Goal: Task Accomplishment & Management: Manage account settings

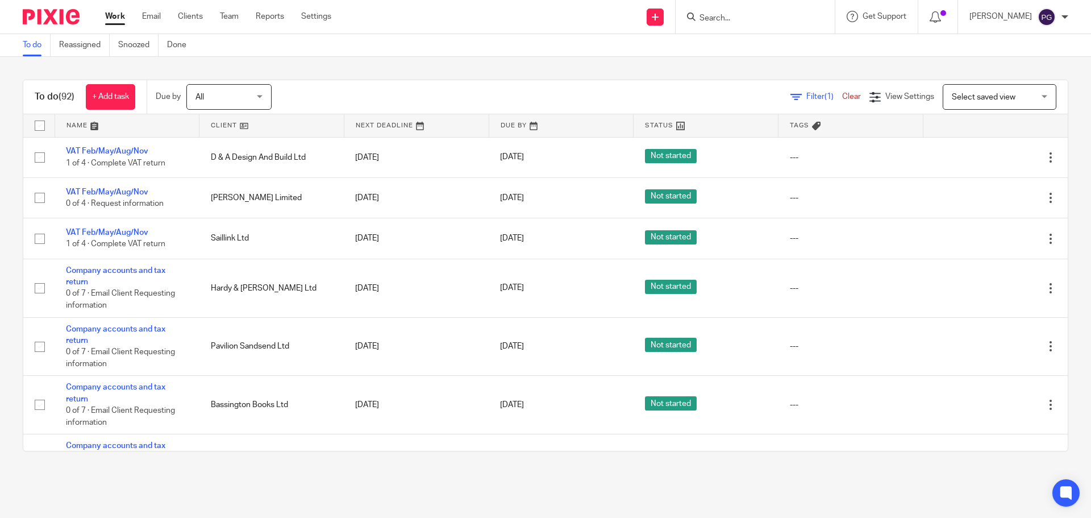
click at [737, 8] on div at bounding box center [754, 17] width 159 height 34
click at [735, 19] on input "Search" at bounding box center [749, 19] width 102 height 10
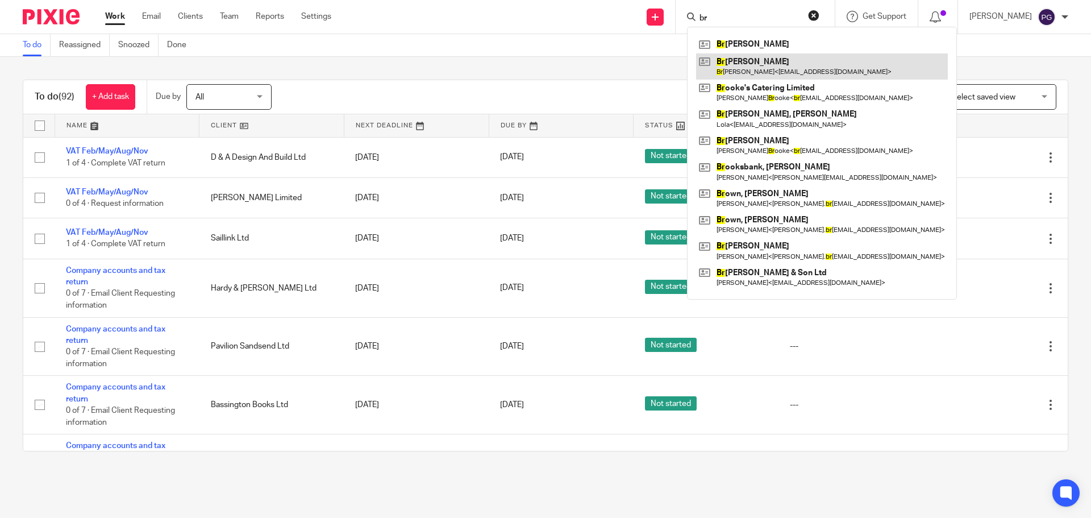
type input "br"
click at [758, 65] on link at bounding box center [822, 66] width 252 height 26
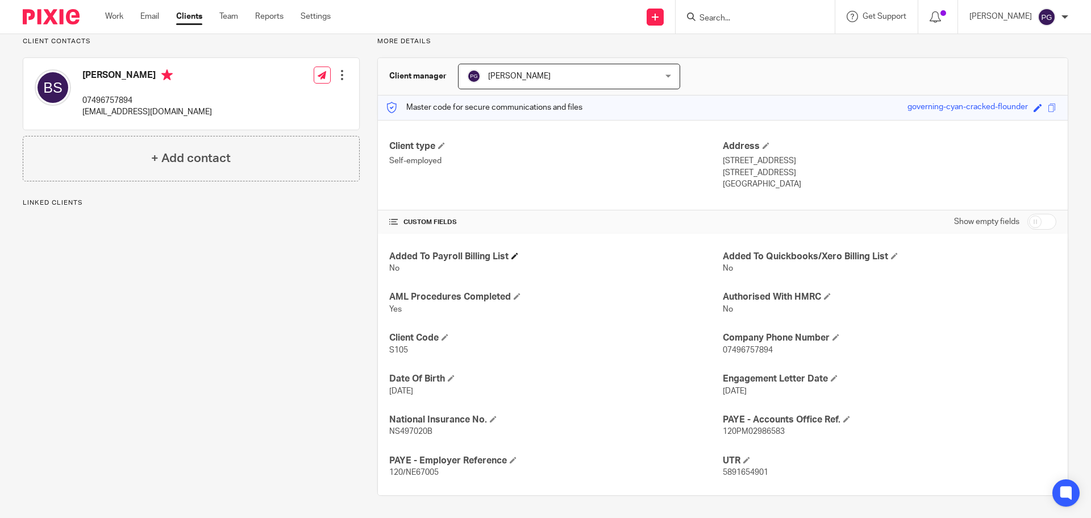
scroll to position [85, 0]
click at [1034, 214] on input "checkbox" at bounding box center [1041, 221] width 29 height 16
checkbox input "true"
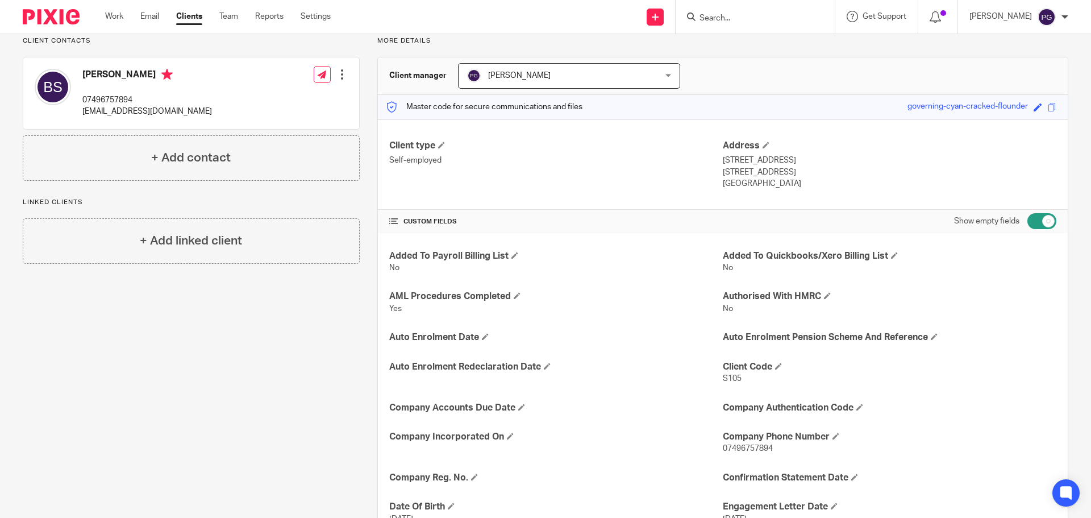
scroll to position [371, 0]
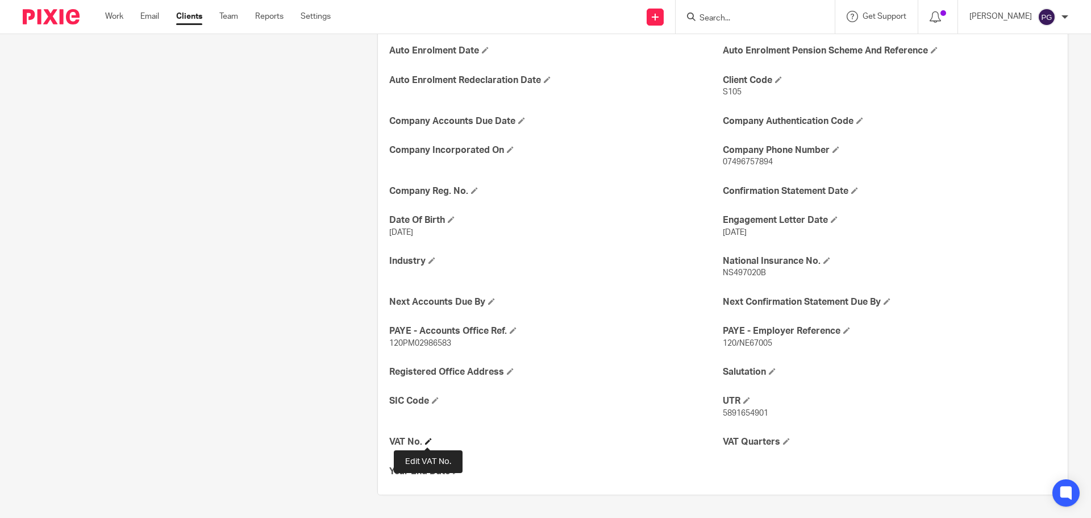
click at [425, 440] on span at bounding box center [428, 440] width 7 height 7
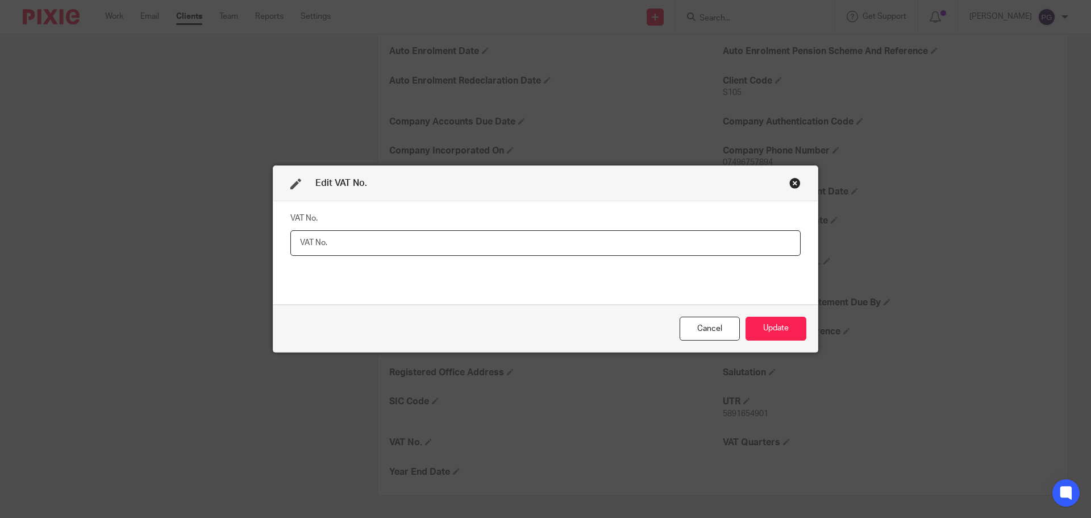
drag, startPoint x: 471, startPoint y: 247, endPoint x: 472, endPoint y: 279, distance: 31.8
click at [470, 273] on div "VAT No." at bounding box center [545, 252] width 510 height 85
paste input "499 6491 12"
type input "499 6491 12"
click at [786, 329] on button "Update" at bounding box center [775, 328] width 61 height 24
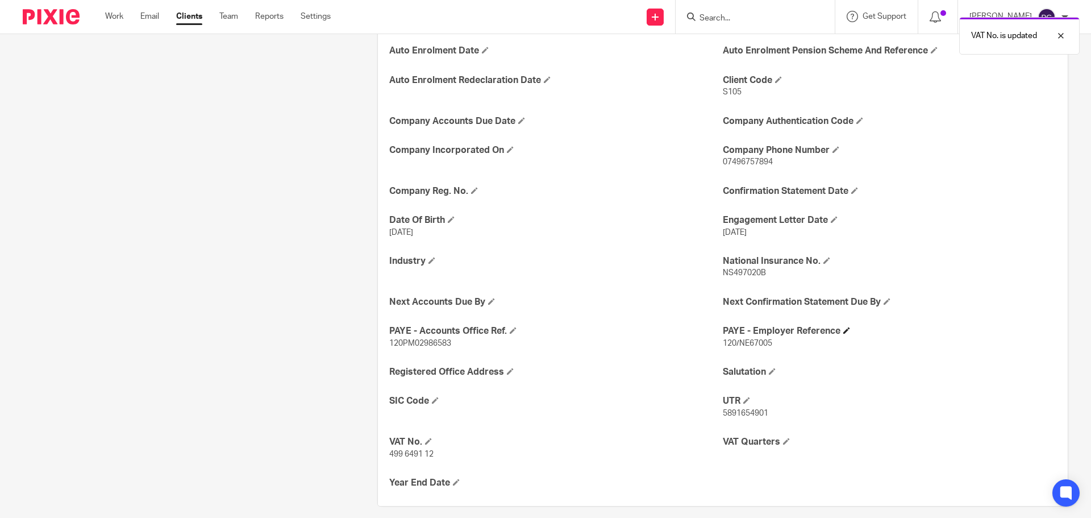
click at [771, 328] on h4 "PAYE - Employer Reference" at bounding box center [889, 331] width 333 height 12
click at [783, 440] on span at bounding box center [786, 440] width 7 height 7
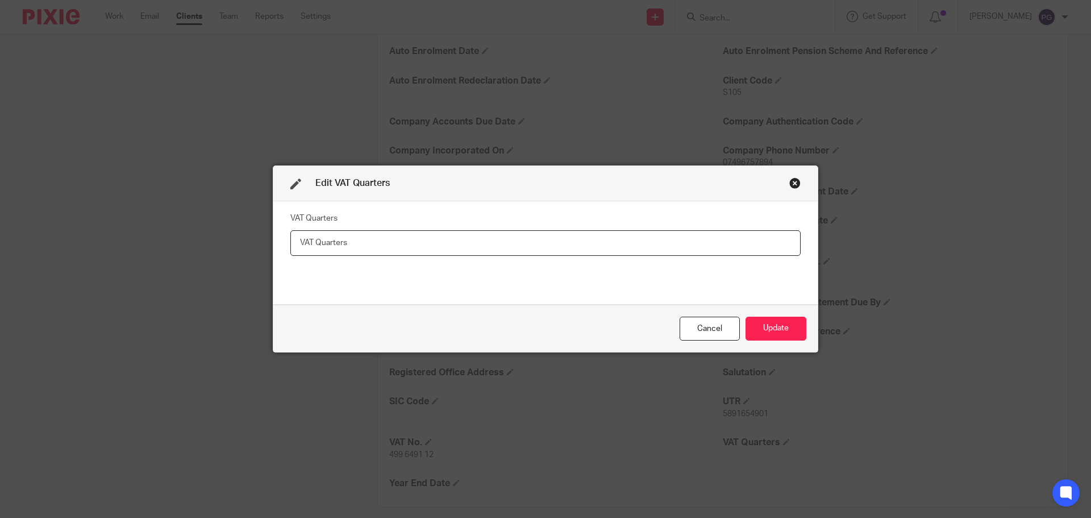
click at [444, 247] on input "text" at bounding box center [545, 243] width 510 height 26
type input "Mar/Jun/Sept/Dec"
click at [786, 327] on button "Update" at bounding box center [775, 328] width 61 height 24
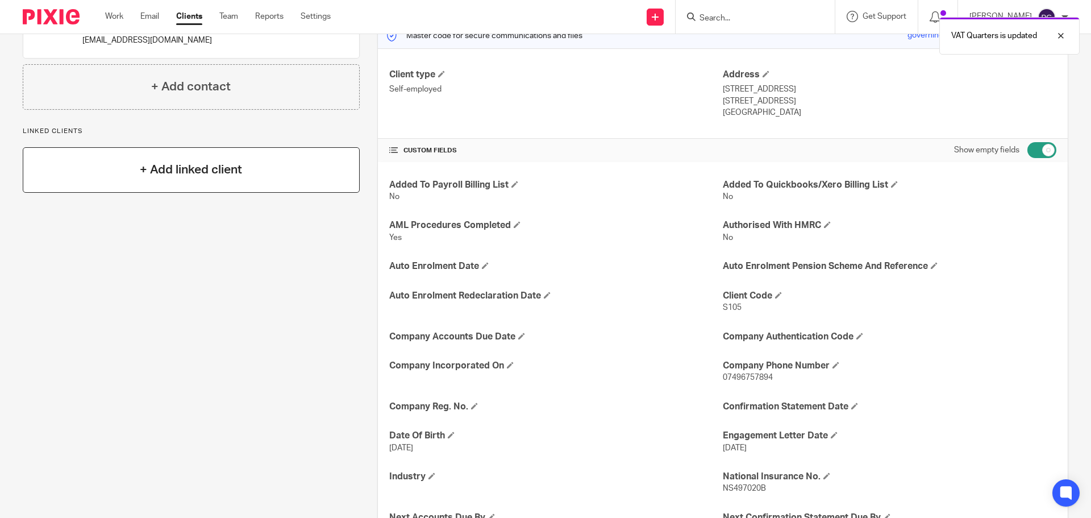
scroll to position [0, 0]
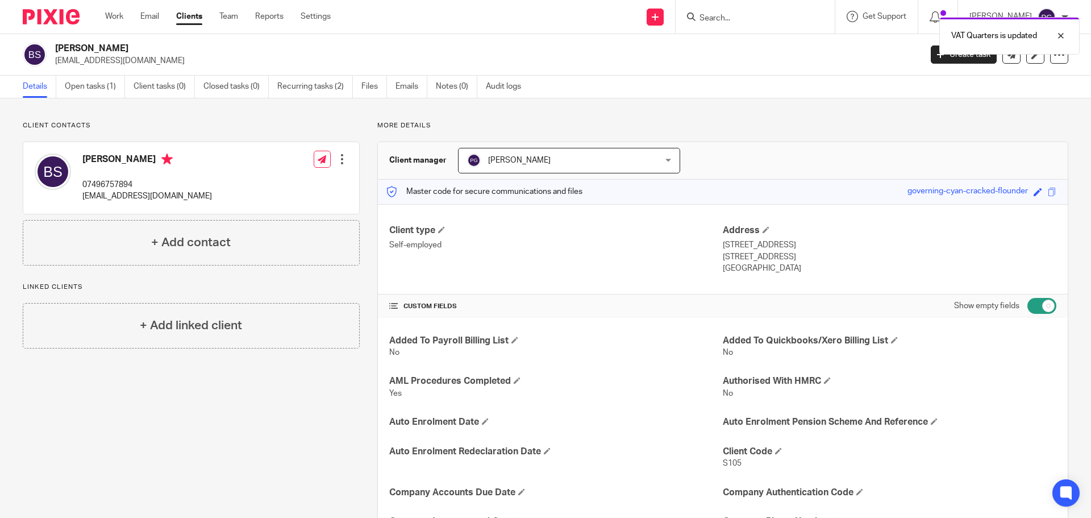
click at [186, 118] on div "Client contacts Brian Simpson 07496757894 bespokecleaningsolution@outlook.com E…" at bounding box center [545, 499] width 1091 height 802
click at [158, 3] on div "Work Email Clients Team Reports Settings Work Email Clients Team Reports Settin…" at bounding box center [221, 17] width 254 height 34
click at [153, 14] on link "Email" at bounding box center [149, 16] width 19 height 11
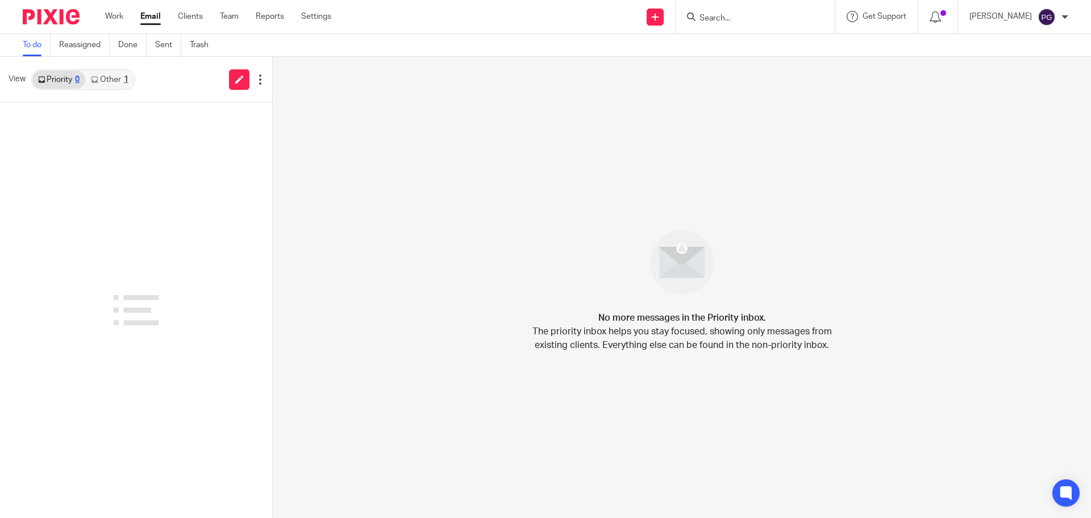
click at [113, 76] on link "Other 1" at bounding box center [109, 79] width 48 height 18
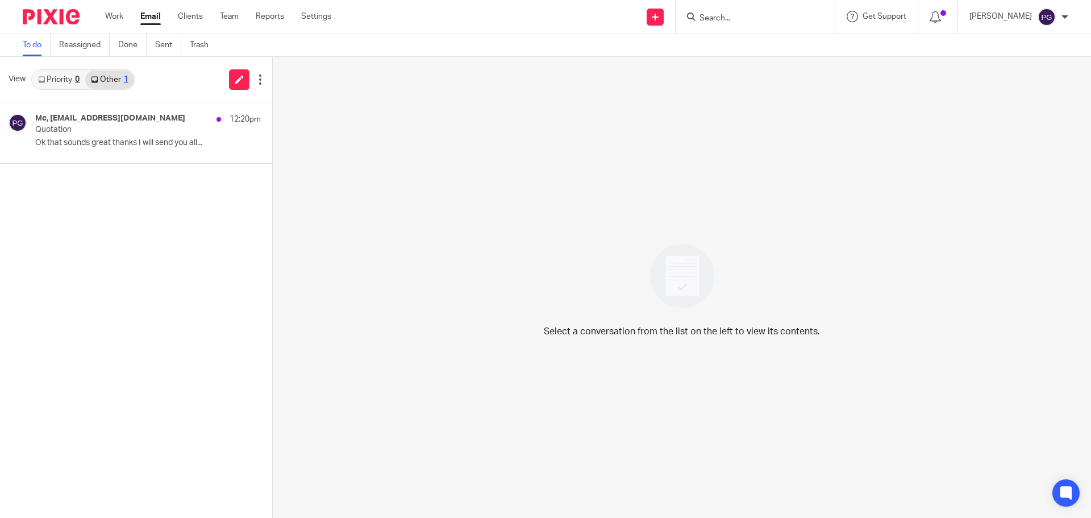
click at [737, 22] on input "Search" at bounding box center [749, 19] width 102 height 10
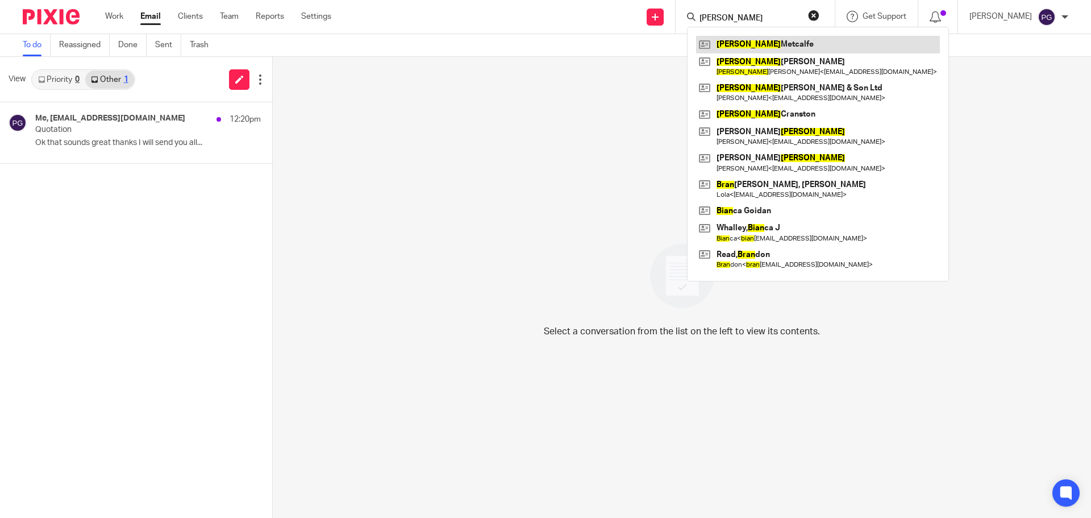
type input "brian"
click at [758, 49] on link at bounding box center [818, 44] width 244 height 17
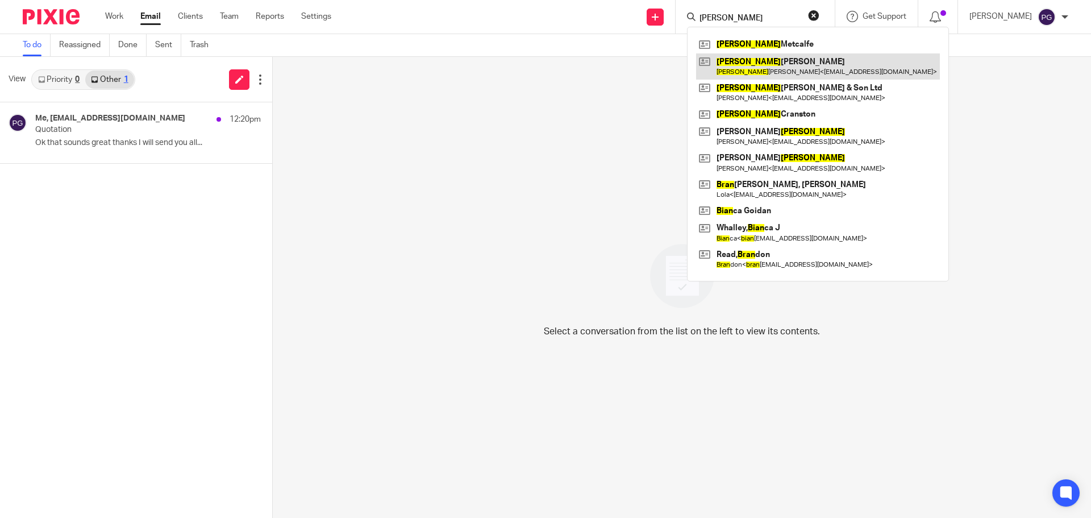
click at [758, 56] on link at bounding box center [818, 66] width 244 height 26
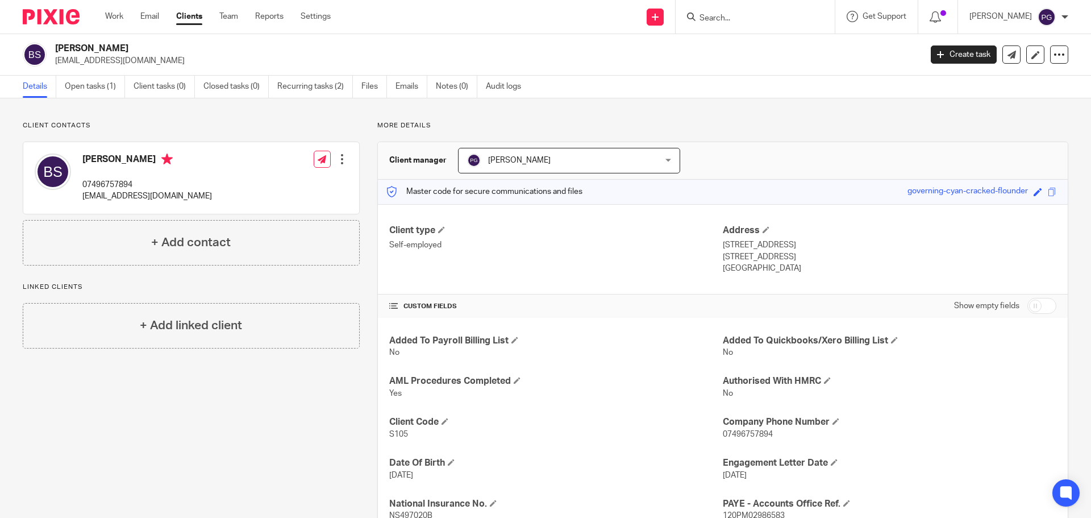
click at [729, 15] on input "Search" at bounding box center [749, 19] width 102 height 10
type input "[PERSON_NAME]"
click at [796, 51] on link at bounding box center [787, 49] width 183 height 26
